Goal: Information Seeking & Learning: Learn about a topic

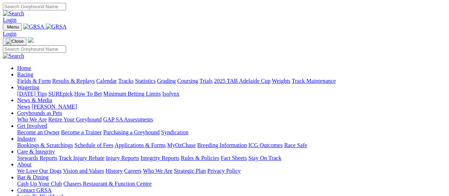
click at [76, 78] on link "Results & Replays" at bounding box center [73, 81] width 42 height 6
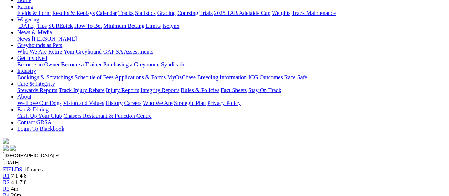
scroll to position [71, 0]
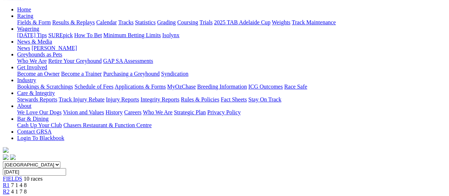
click at [10, 182] on span "R1" at bounding box center [6, 185] width 7 height 6
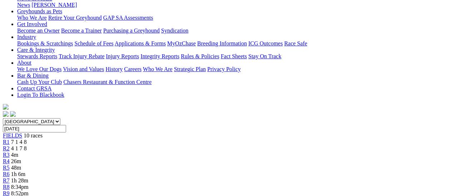
scroll to position [71, 0]
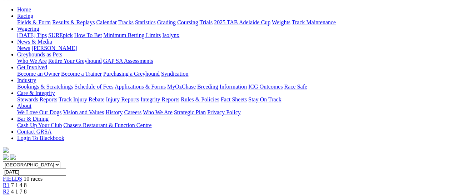
click at [10, 188] on span "R2" at bounding box center [6, 191] width 7 height 6
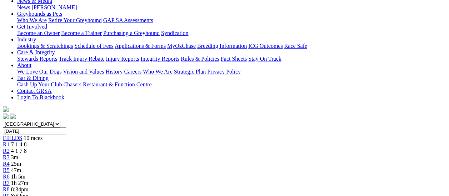
scroll to position [107, 0]
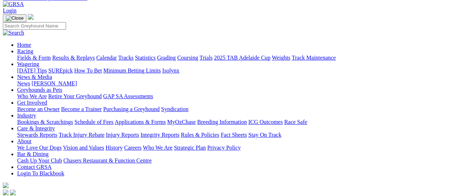
scroll to position [36, 0]
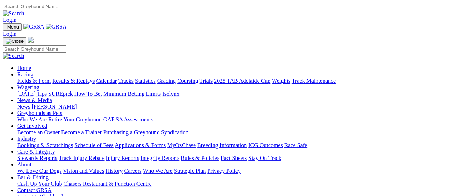
click at [33, 78] on link "Fields & Form" at bounding box center [34, 81] width 34 height 6
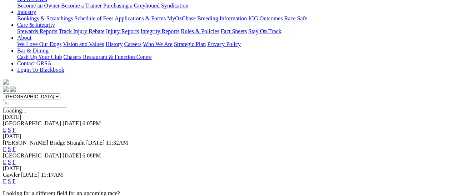
scroll to position [143, 0]
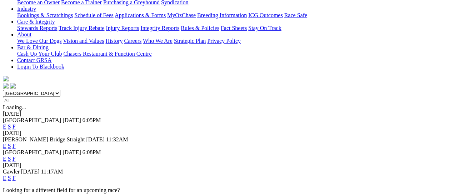
click at [16, 175] on link "F" at bounding box center [13, 178] width 3 height 6
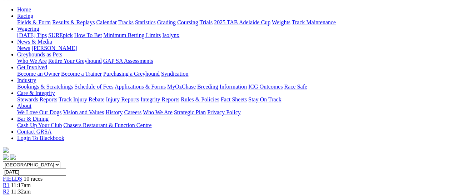
scroll to position [36, 0]
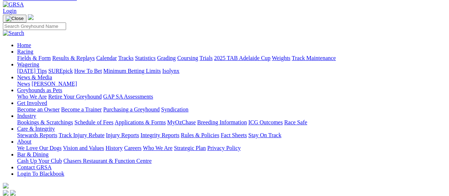
click at [31, 55] on link "Fields & Form" at bounding box center [34, 58] width 34 height 6
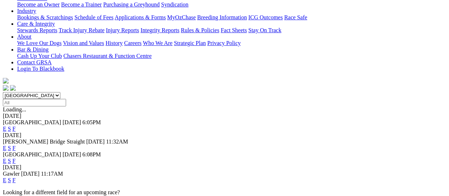
scroll to position [143, 0]
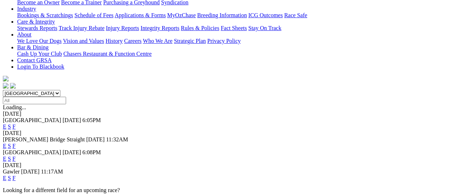
click at [16, 143] on link "F" at bounding box center [13, 146] width 3 height 6
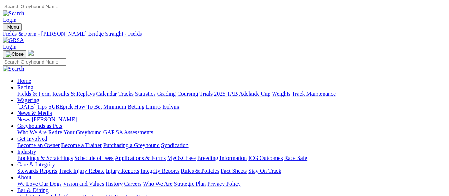
click at [23, 91] on link "Fields & Form" at bounding box center [34, 94] width 34 height 6
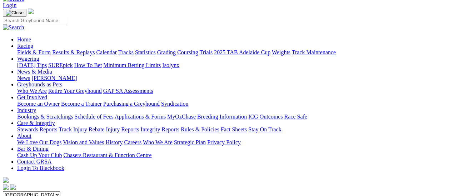
scroll to position [107, 0]
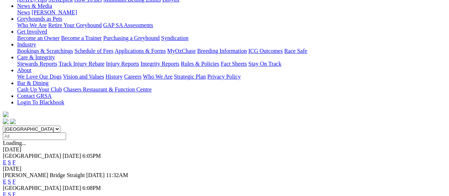
click at [16, 191] on link "F" at bounding box center [13, 194] width 3 height 6
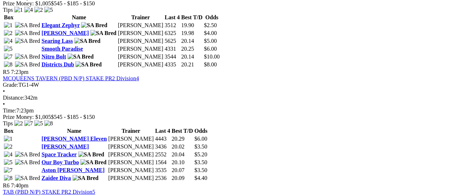
scroll to position [749, 0]
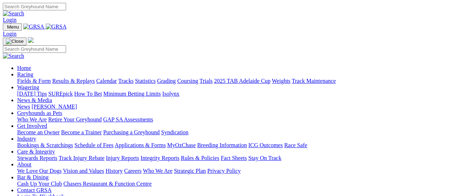
click at [71, 78] on link "Results & Replays" at bounding box center [73, 81] width 42 height 6
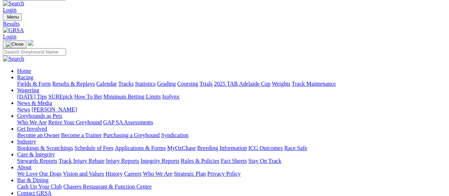
scroll to position [71, 0]
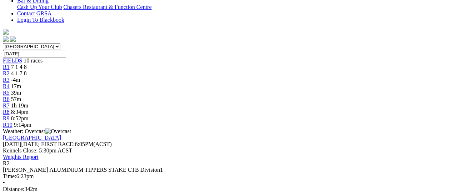
scroll to position [178, 0]
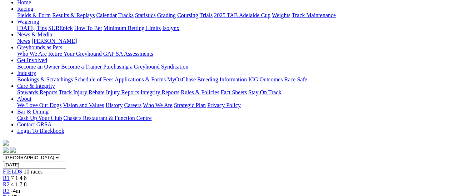
scroll to position [71, 0]
